Goal: Transaction & Acquisition: Purchase product/service

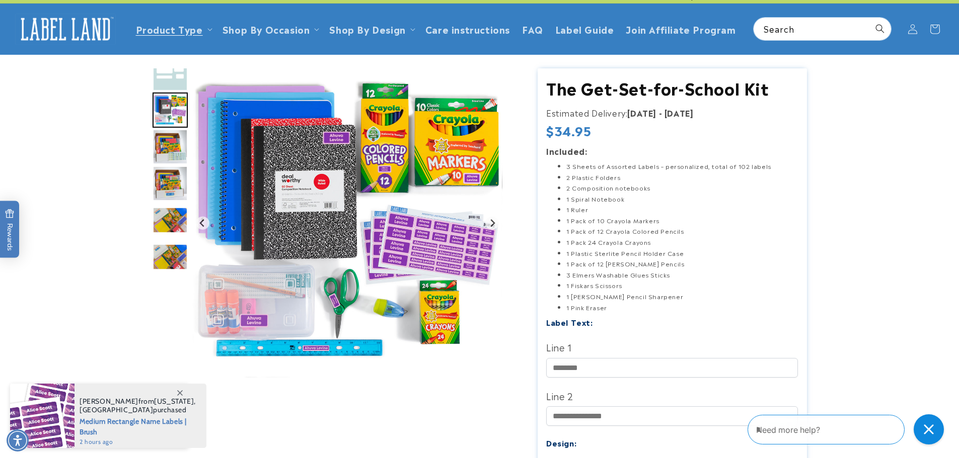
scroll to position [2, 0]
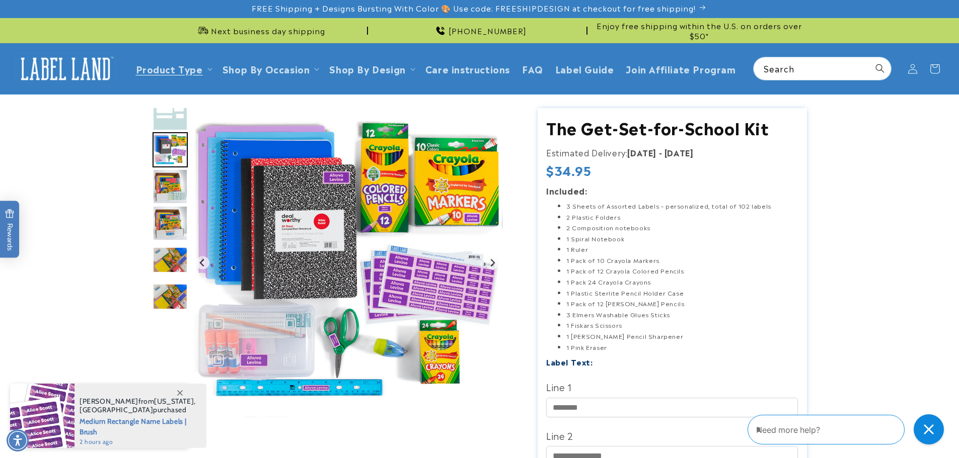
click at [182, 394] on icon at bounding box center [180, 394] width 6 height 6
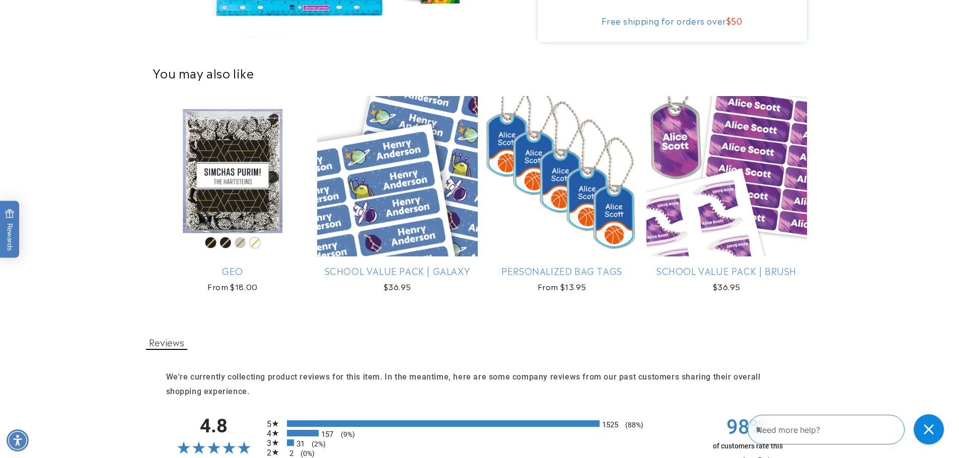
scroll to position [747, 0]
